Goal: Task Accomplishment & Management: Use online tool/utility

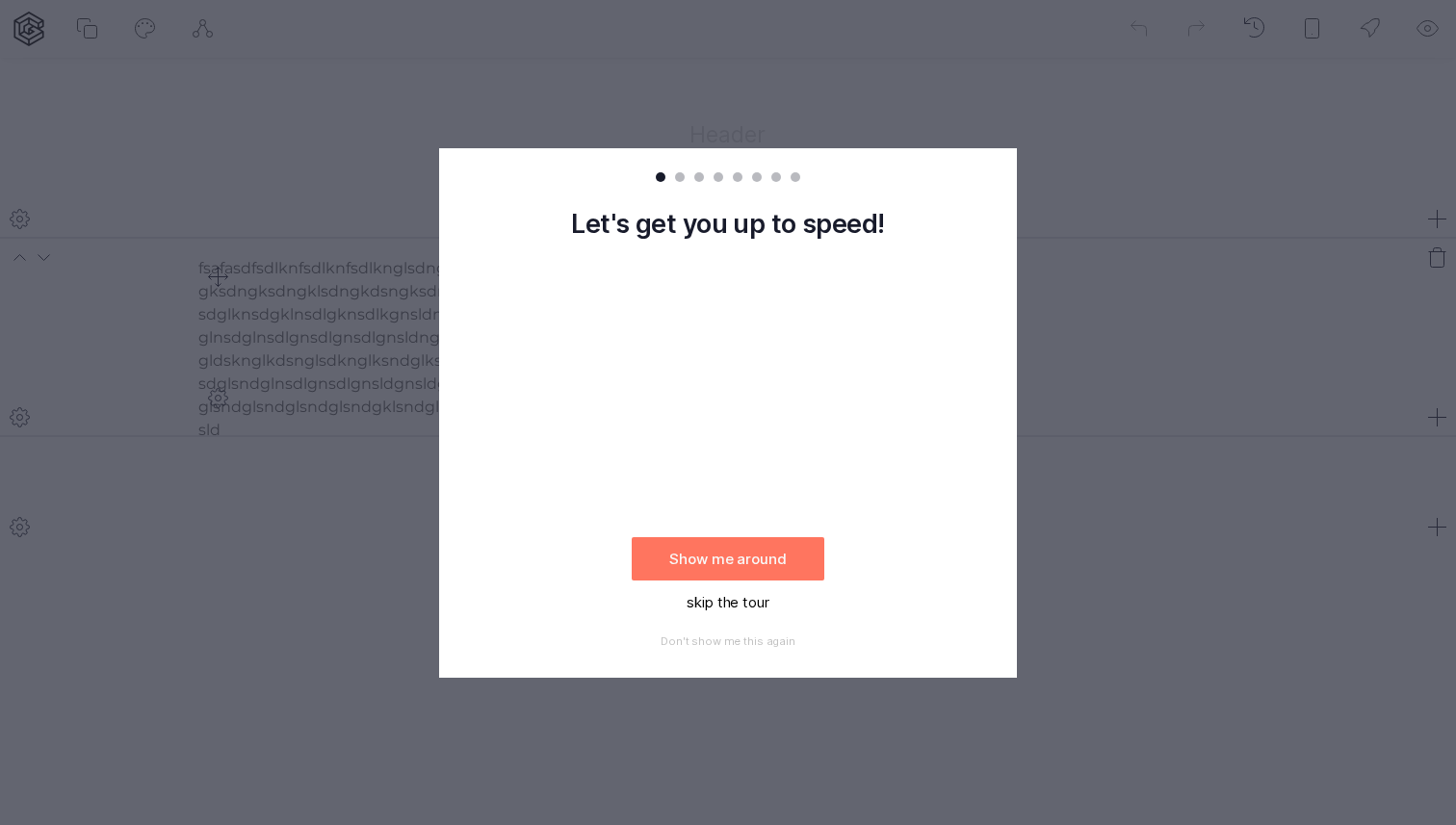
click at [750, 599] on button "skip the tour" at bounding box center [728, 601] width 193 height 43
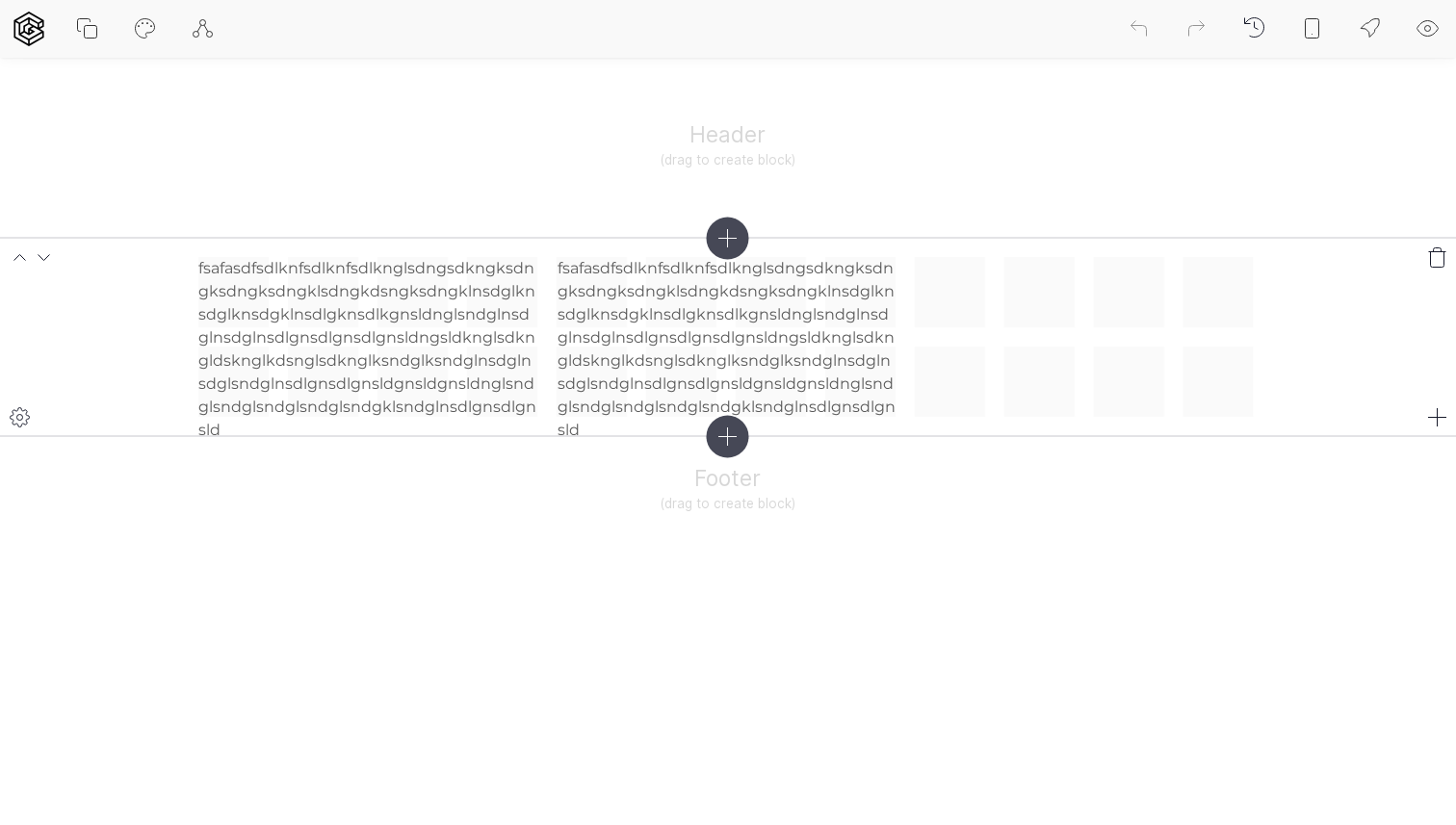
click at [911, 311] on div "fsafasdfsdlknfsdlknfsdlknglsdngsdkngksdngksdngksdngklsdngkdsngksdngklnsdglknsdg…" at bounding box center [728, 337] width 1060 height 161
click at [940, 306] on div "fsafasdfsdlknfsdlknfsdlknglsdngsdkngksdngksdngksdngklsdngkdsngksdngklnsdglknsdg…" at bounding box center [728, 337] width 1060 height 161
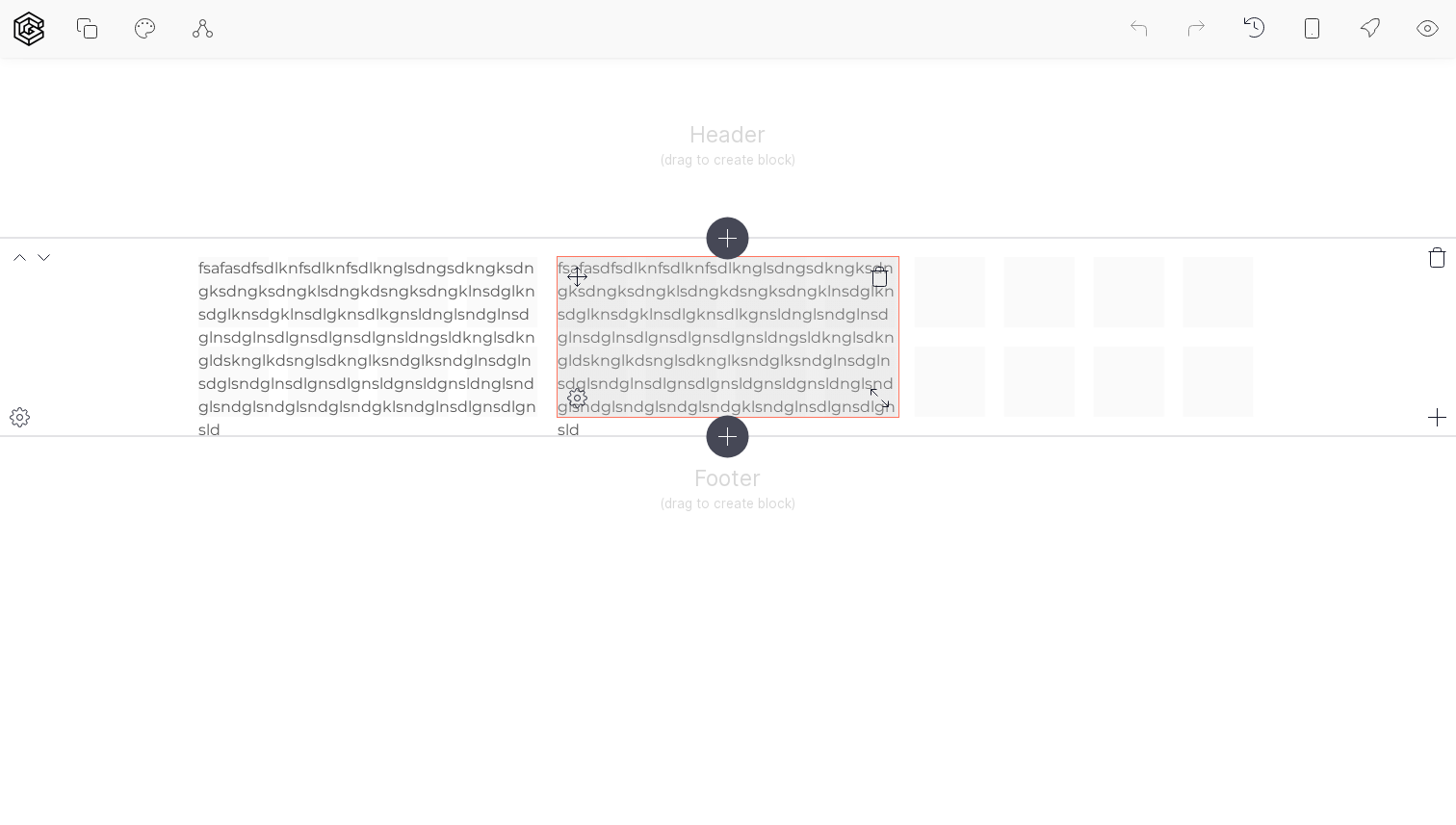
click at [857, 362] on p "fsafasdfsdlknfsdlknfsdlknglsdngsdkngksdngksdngksdngklsdngkdsngksdngklnsdglknsdg…" at bounding box center [727, 350] width 340 height 185
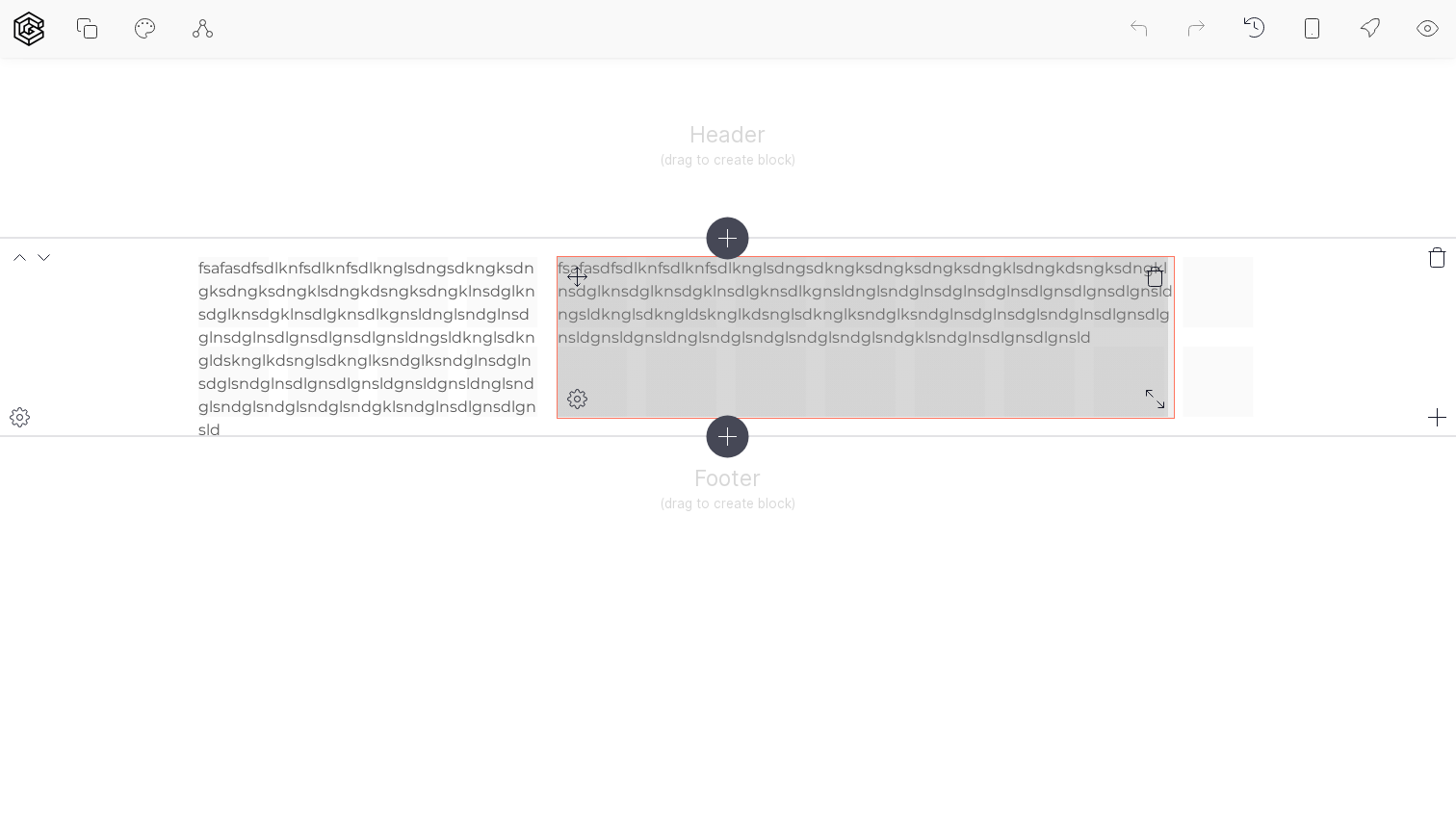
click at [1159, 403] on div "fsafasdfsdlknfsdlknfsdlknglsdngsdkngksdngksdngksdngklsdngkdsngksdngklnsdglknsdg…" at bounding box center [728, 337] width 1060 height 161
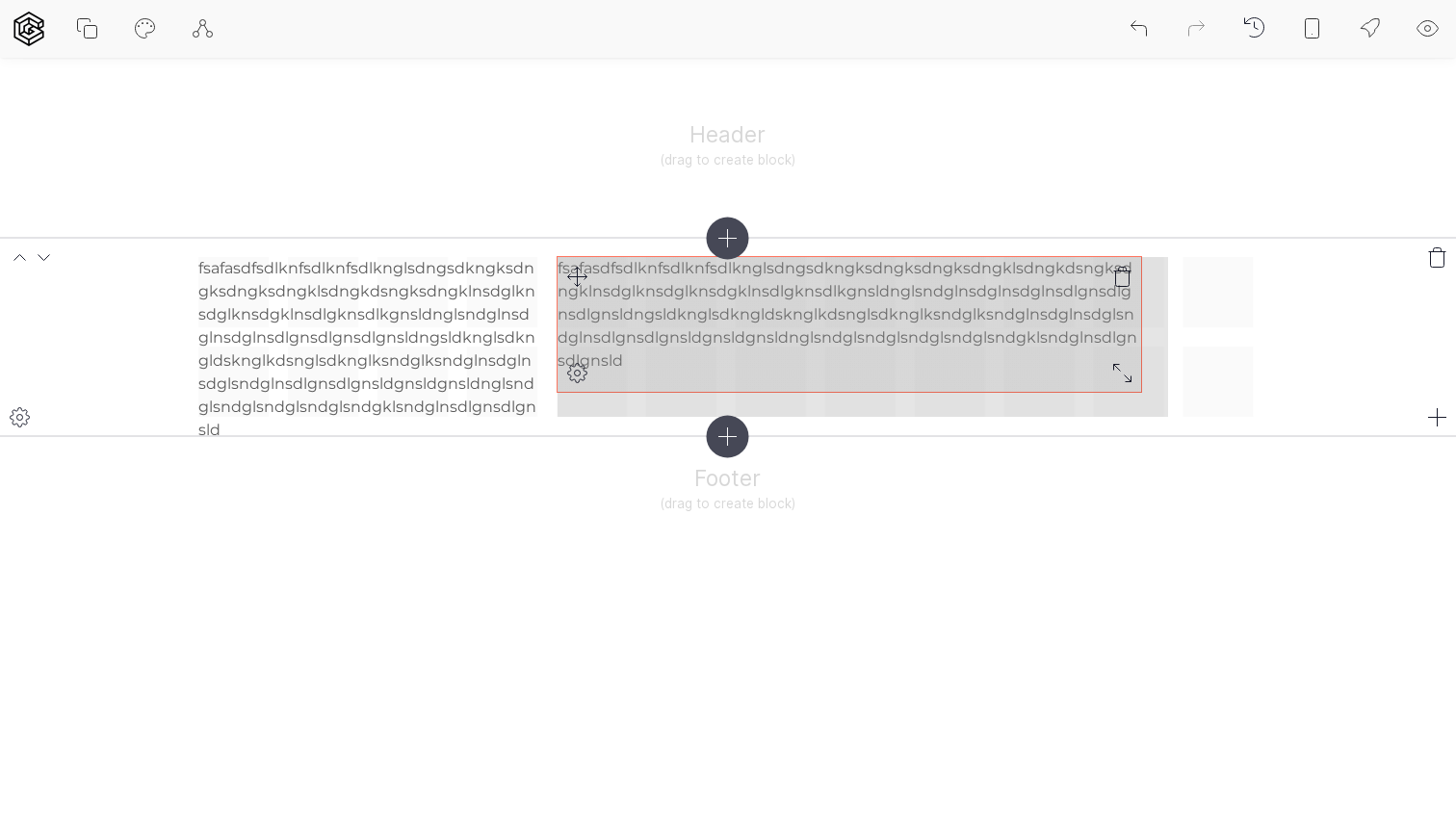
click at [1126, 380] on div "fsafasdfsdlknfsdlknfsdlknglsdngsdkngksdngksdngksdngklsdngkdsngksdngklnsdglknsdg…" at bounding box center [728, 337] width 1060 height 161
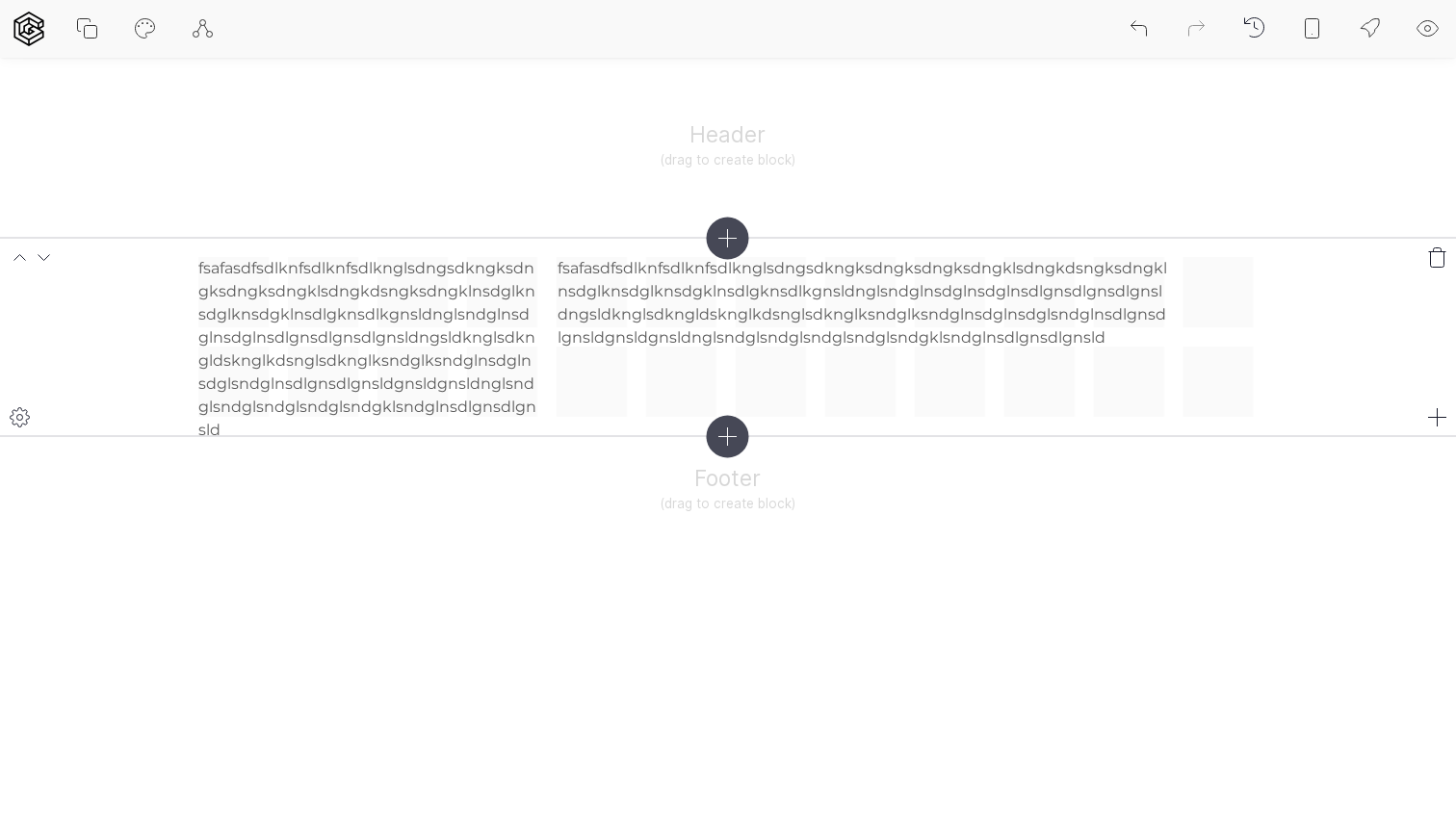
click at [1442, 414] on icon at bounding box center [1438, 417] width 23 height 23
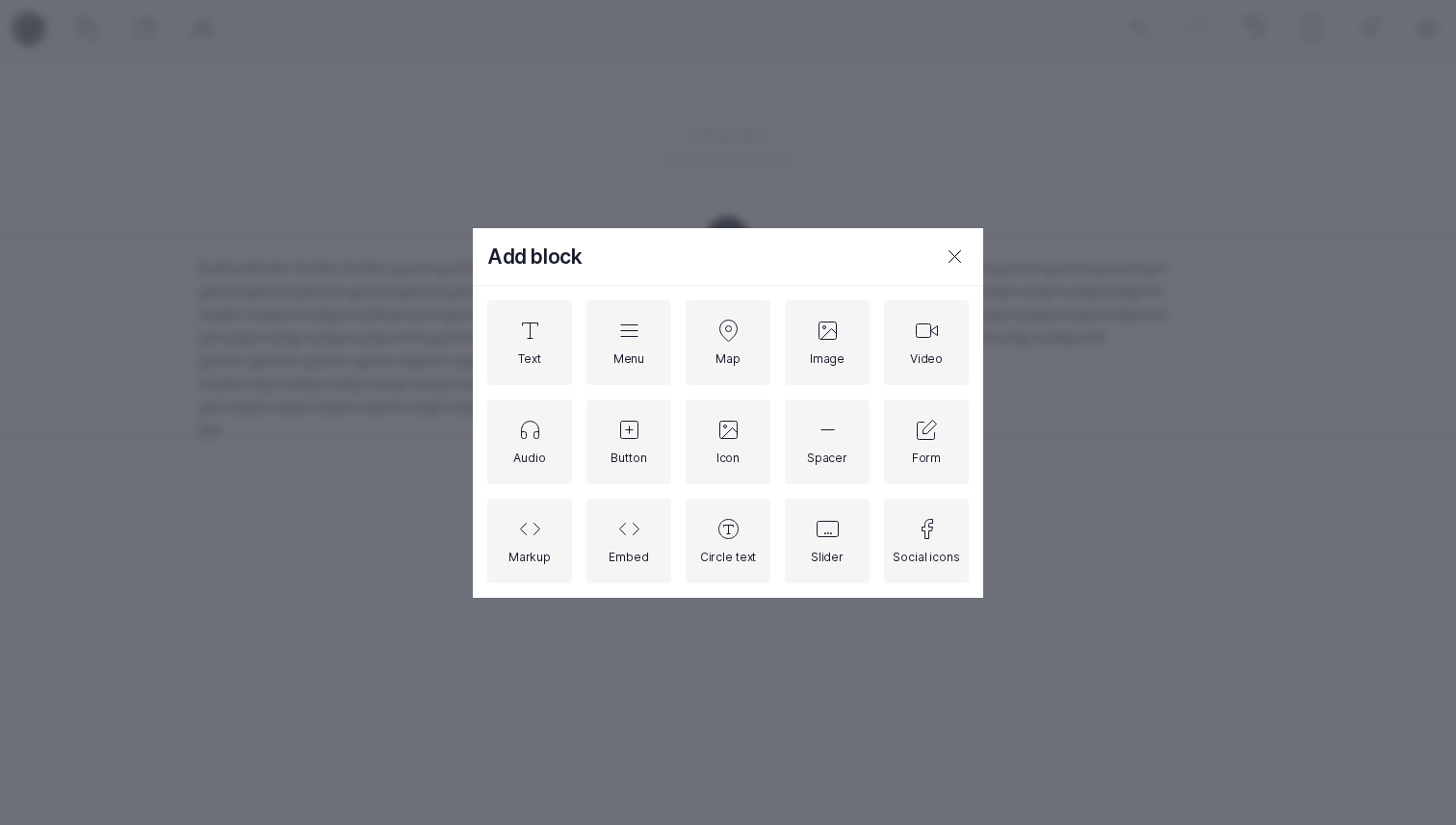
click at [957, 258] on icon at bounding box center [956, 256] width 12 height 12
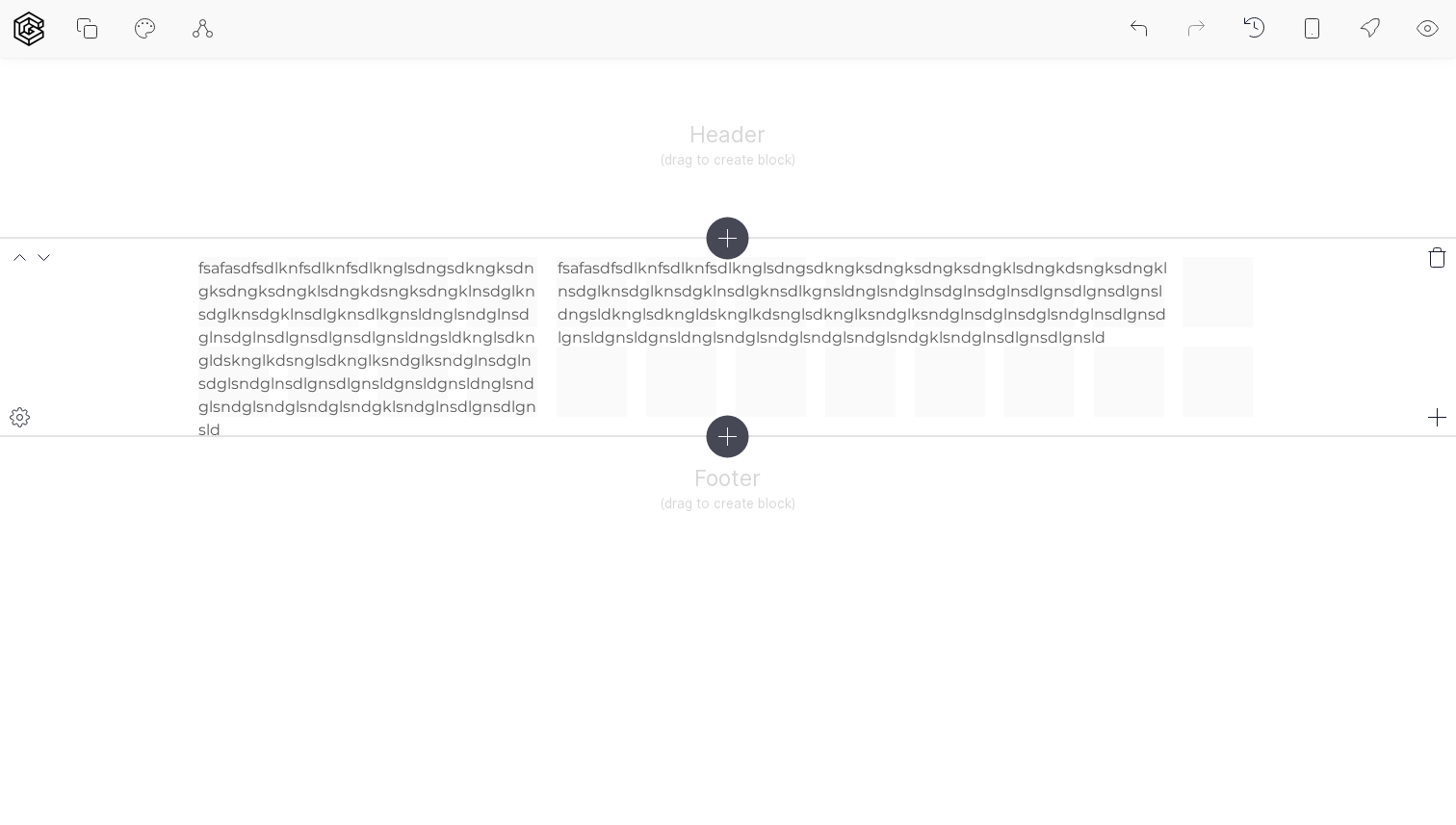
click at [110, 355] on section "fsafasdfsdlknfsdlknfsdlknglsdngsdkngksdngksdngksdngklsdngkdsngksdngklnsdglknsdg…" at bounding box center [728, 337] width 1456 height 200
click at [31, 415] on div at bounding box center [19, 416] width 39 height 39
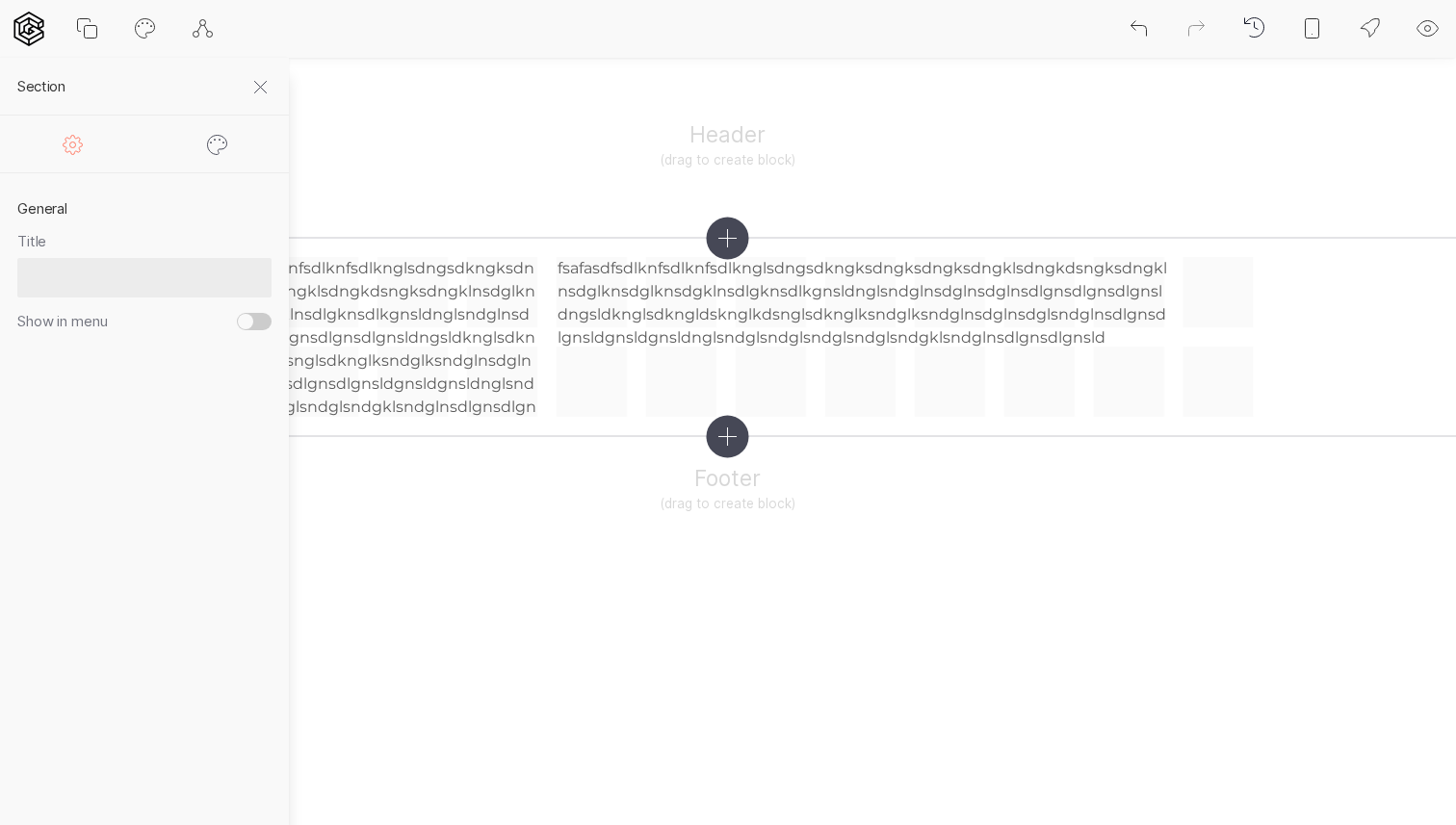
click at [218, 146] on icon at bounding box center [218, 145] width 23 height 23
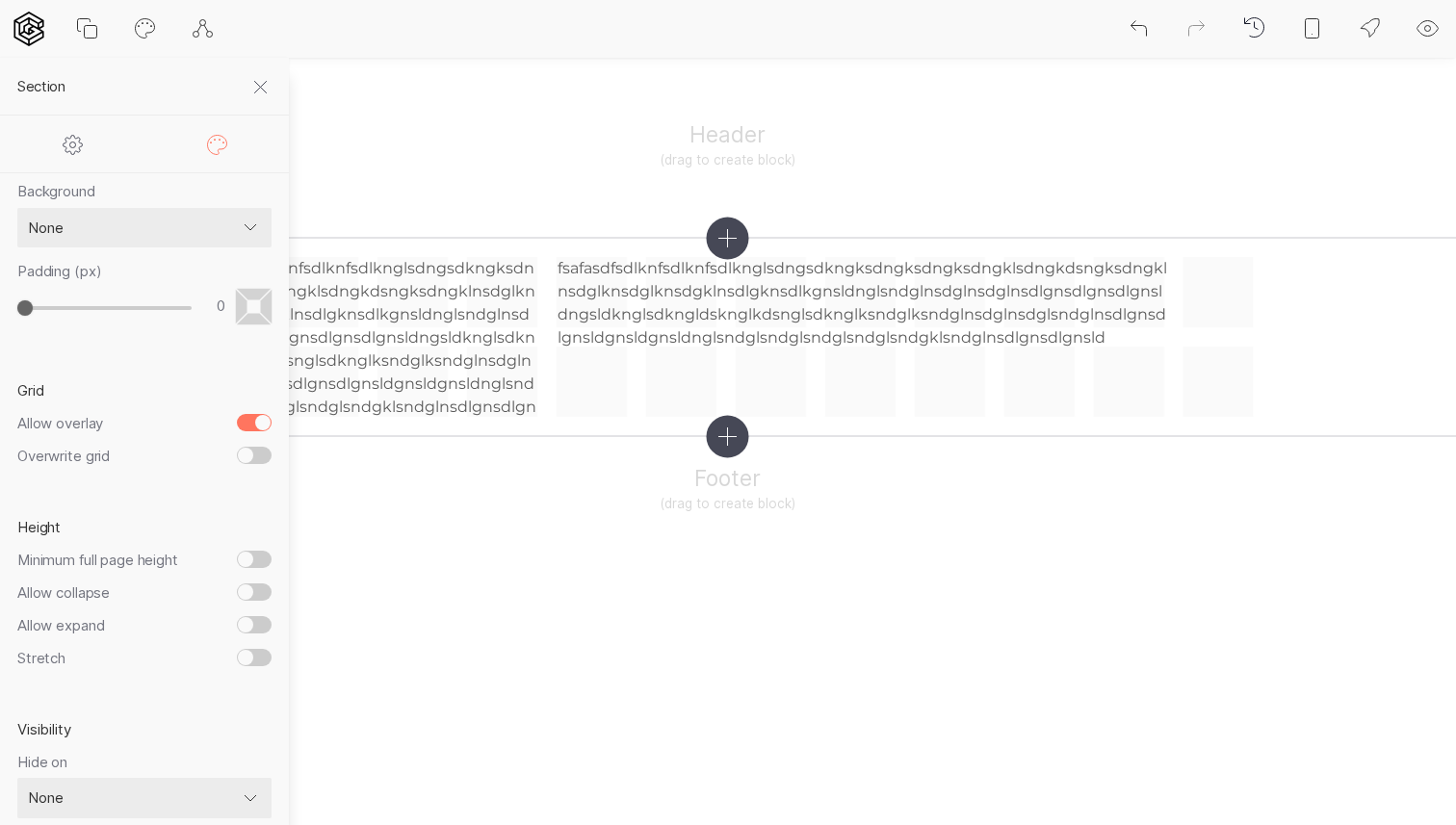
scroll to position [55, 0]
